Goal: Information Seeking & Learning: Check status

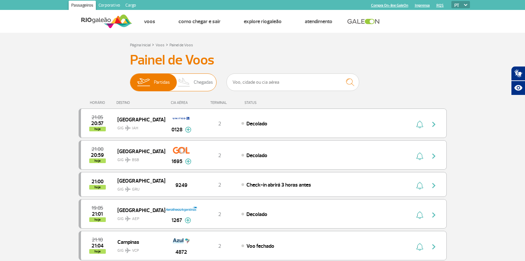
click at [198, 81] on span "Chegadas" at bounding box center [203, 82] width 19 height 17
click at [130, 79] on input "Partidas Chegadas" at bounding box center [130, 79] width 0 height 0
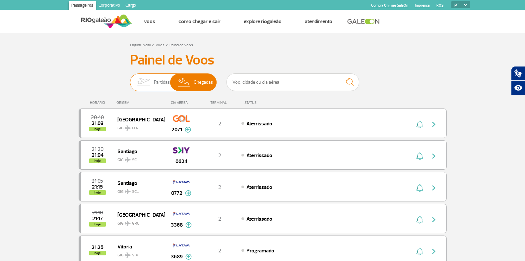
click at [154, 83] on span "Partidas" at bounding box center [162, 82] width 16 height 17
click at [130, 79] on input "Partidas Chegadas" at bounding box center [130, 79] width 0 height 0
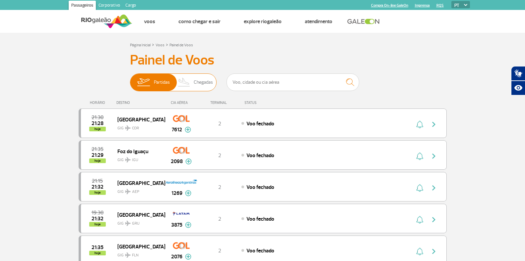
drag, startPoint x: 200, startPoint y: 79, endPoint x: 191, endPoint y: 81, distance: 8.4
click at [191, 81] on img at bounding box center [184, 82] width 20 height 17
click at [130, 79] on input "Partidas Chegadas" at bounding box center [130, 79] width 0 height 0
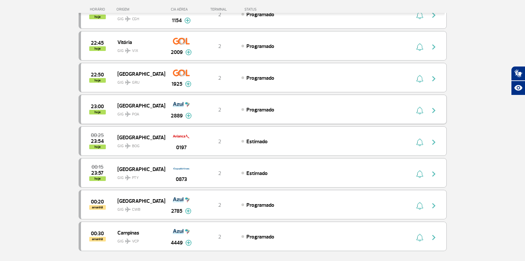
scroll to position [530, 0]
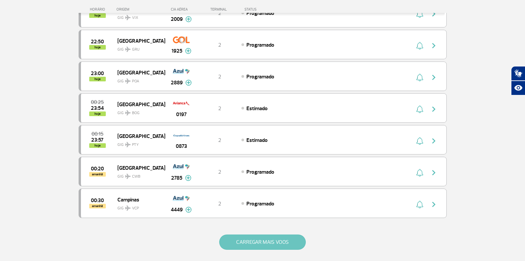
click at [245, 245] on button "CARREGAR MAIS VOOS" at bounding box center [262, 242] width 86 height 15
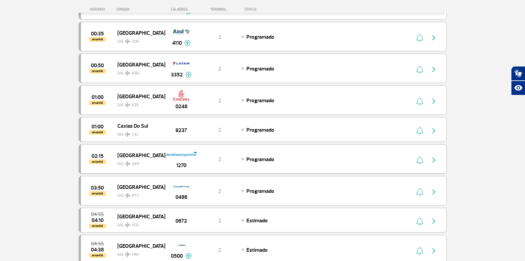
scroll to position [795, 0]
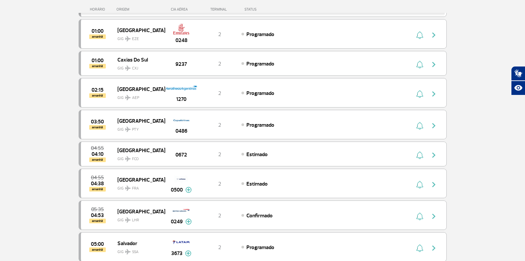
drag, startPoint x: 175, startPoint y: 151, endPoint x: 477, endPoint y: 141, distance: 302.4
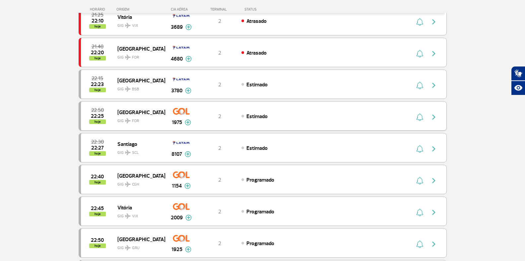
scroll to position [232, 0]
